Goal: Communication & Community: Answer question/provide support

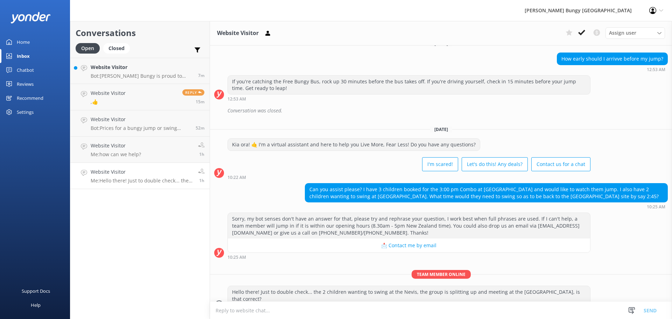
scroll to position [385, 0]
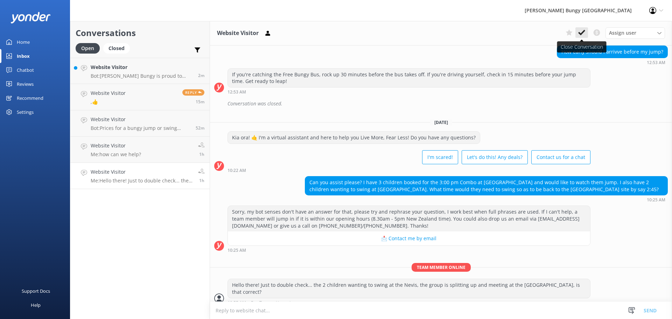
click at [585, 33] on button at bounding box center [581, 32] width 13 height 10
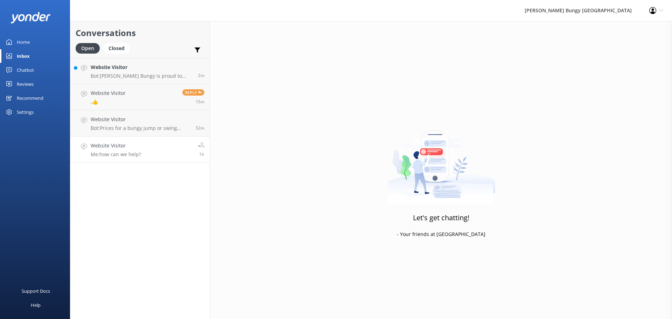
click at [145, 151] on link "Website Visitor Me: how can we help? 1h" at bounding box center [139, 149] width 139 height 26
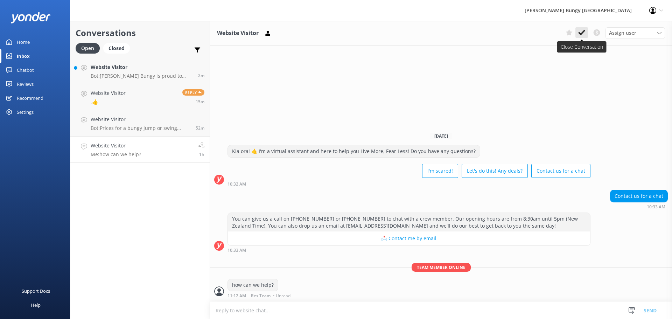
click at [584, 32] on icon at bounding box center [581, 32] width 7 height 7
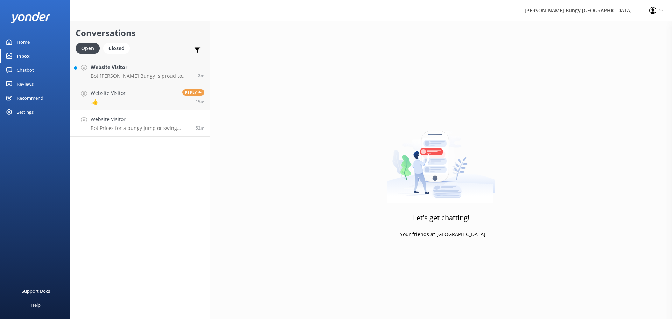
click at [160, 125] on p "Bot: Prices for a bungy jump or swing depend on the location and the thrill you…" at bounding box center [141, 128] width 100 height 6
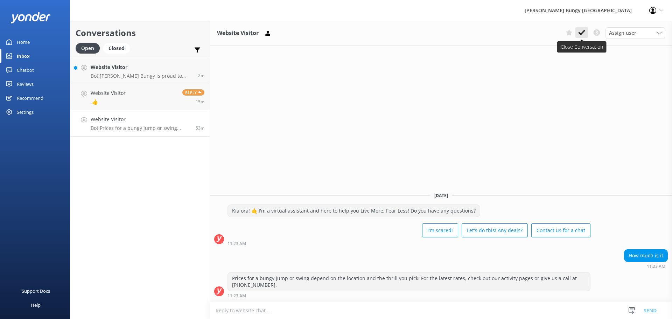
click at [582, 30] on icon at bounding box center [581, 32] width 7 height 7
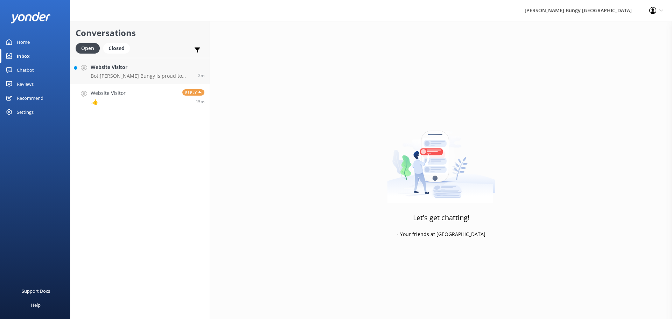
click at [141, 99] on link "Website Visitor ,👍 Reply 15m" at bounding box center [139, 97] width 139 height 26
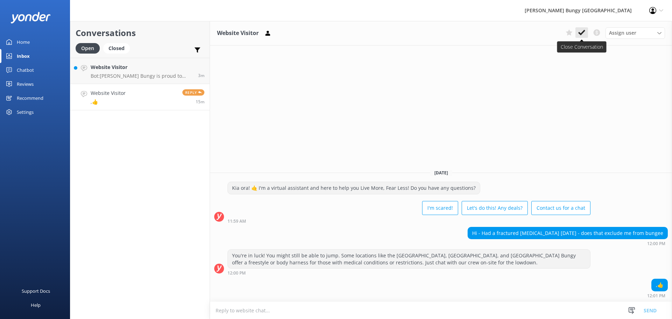
click at [582, 34] on use at bounding box center [581, 33] width 7 height 6
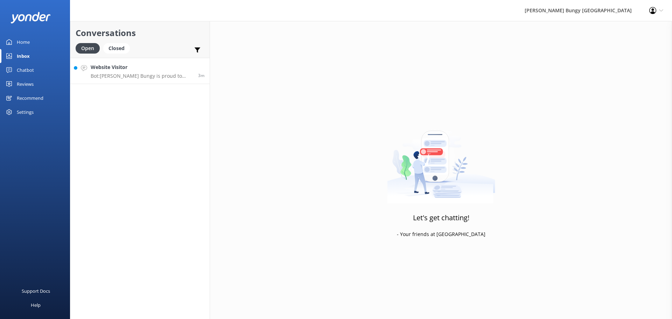
click at [138, 69] on h4 "Website Visitor" at bounding box center [142, 67] width 102 height 8
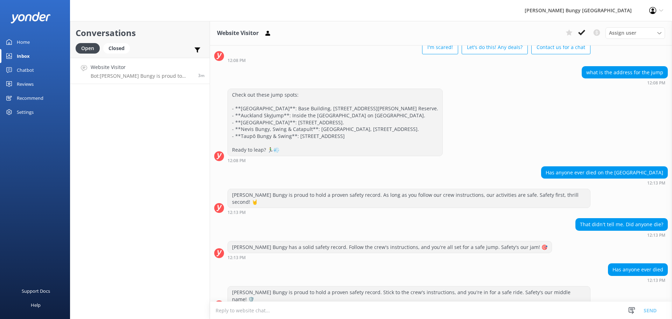
scroll to position [43, 0]
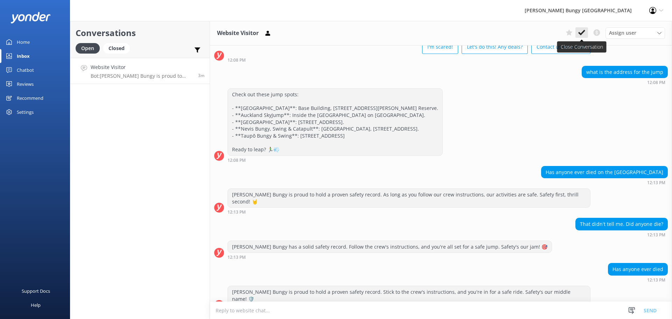
click at [580, 29] on icon at bounding box center [581, 32] width 7 height 7
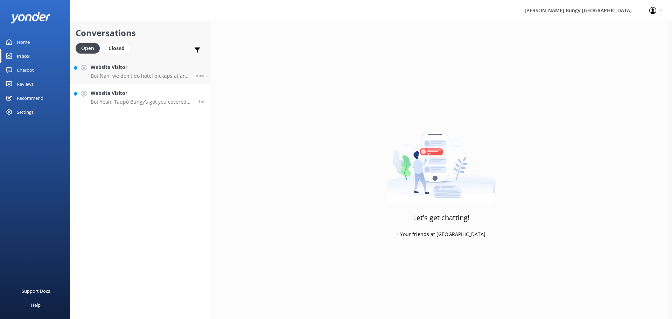
click at [128, 101] on p "Bot: Yeah, Taupō Bungy’s got you covered with plenty of free parking if you’re …" at bounding box center [142, 102] width 102 height 6
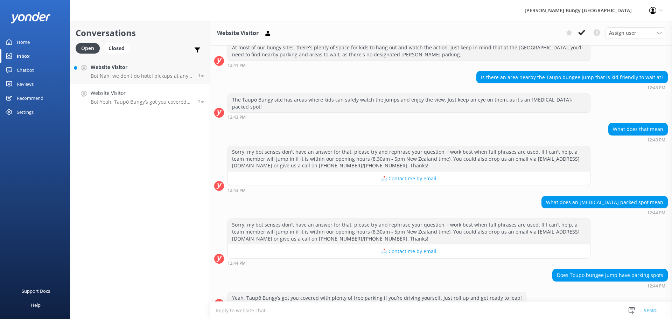
scroll to position [332, 0]
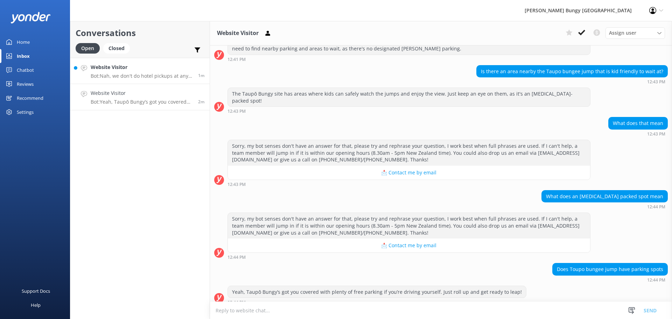
click at [139, 75] on p "Bot: Nah, we don't do hotel pickups at any of our spots. Get yourself to the ac…" at bounding box center [142, 76] width 102 height 6
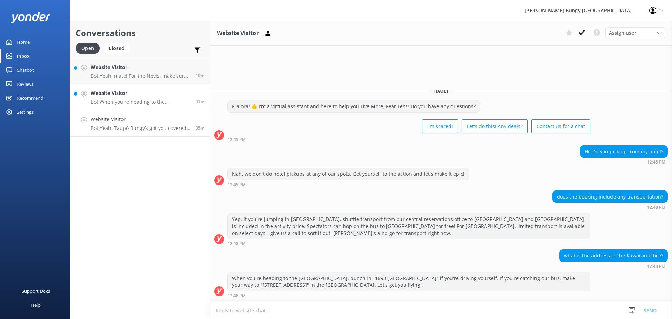
click at [133, 133] on link "Website Visitor Bot: Yeah, Taupō Bungy’s got you covered with plenty of free pa…" at bounding box center [139, 123] width 139 height 26
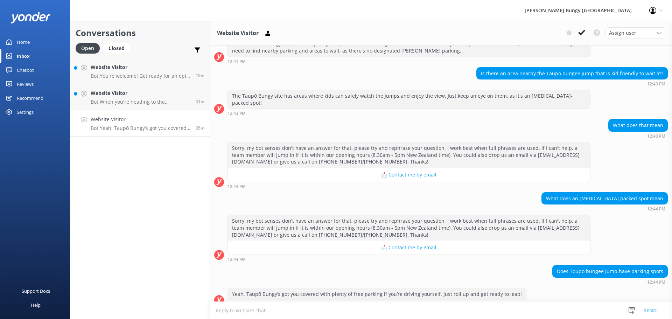
scroll to position [332, 0]
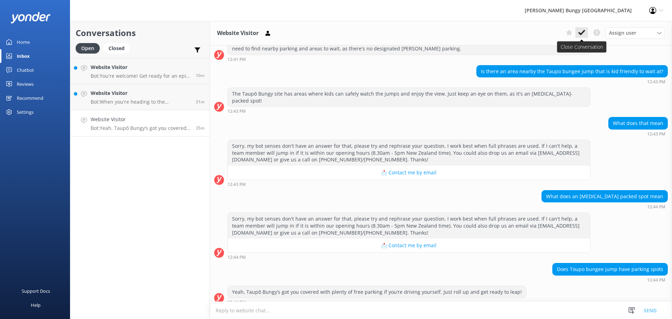
click at [583, 30] on icon at bounding box center [581, 32] width 7 height 7
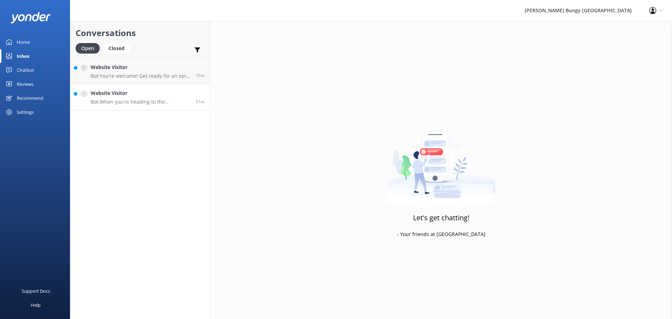
click at [152, 104] on p "Bot: When you're heading to the [GEOGRAPHIC_DATA], punch in "1693 [GEOGRAPHIC_D…" at bounding box center [141, 102] width 100 height 6
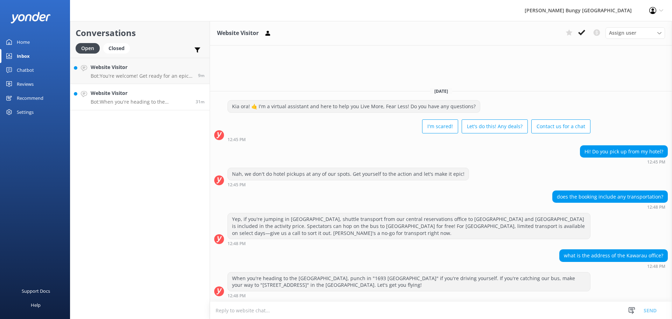
click at [156, 103] on p "Bot: When you're heading to the [GEOGRAPHIC_DATA], punch in "1693 [GEOGRAPHIC_D…" at bounding box center [141, 102] width 100 height 6
click at [581, 36] on icon at bounding box center [581, 32] width 7 height 7
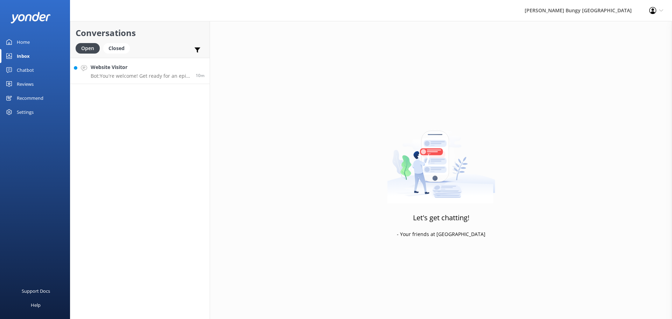
click at [150, 73] on p "Bot: You're welcome! Get ready for an epic adventure!" at bounding box center [141, 76] width 100 height 6
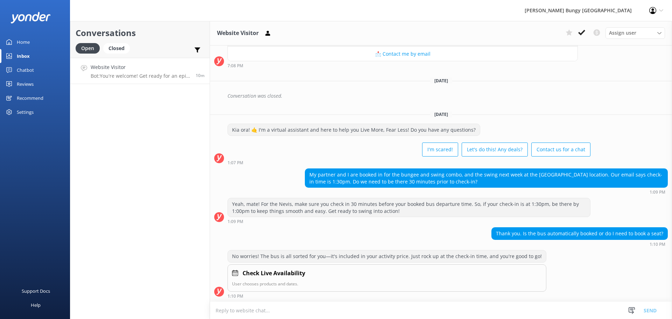
scroll to position [609, 0]
